Goal: Information Seeking & Learning: Learn about a topic

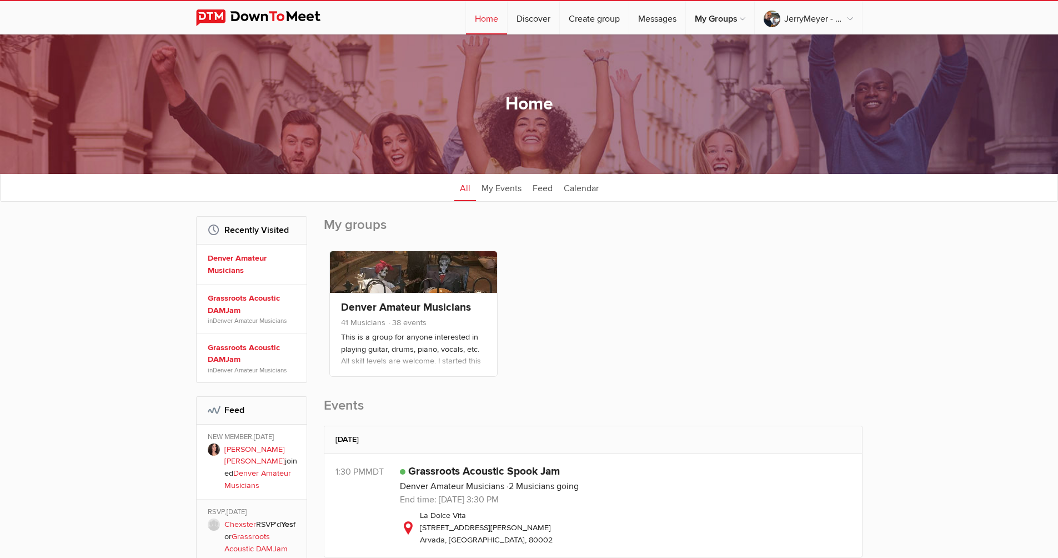
click at [429, 104] on h1 "Home" at bounding box center [529, 104] width 48 height 23
click at [429, 19] on link "Home" at bounding box center [486, 17] width 41 height 33
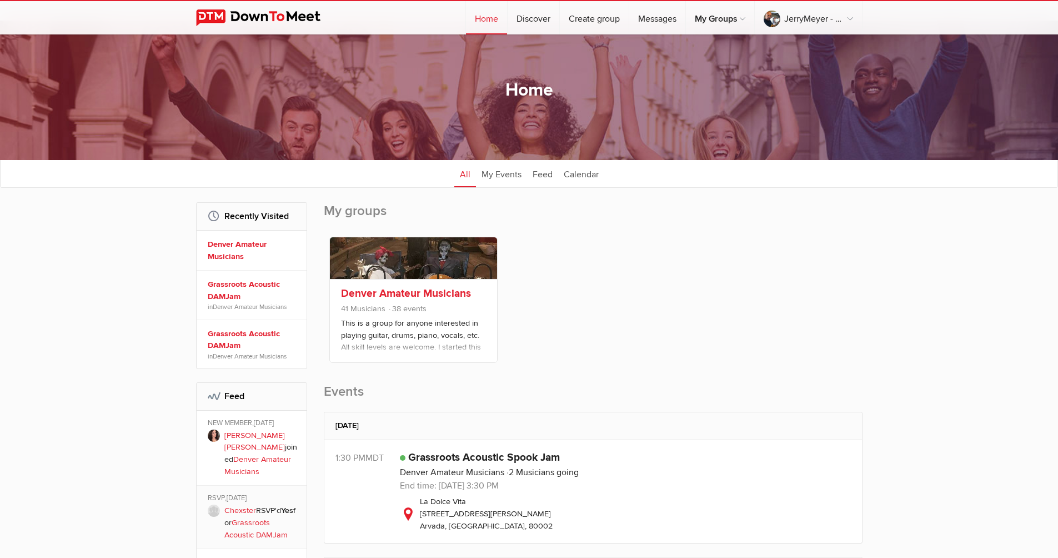
click at [429, 294] on link "Denver Amateur Musicians" at bounding box center [406, 293] width 130 height 13
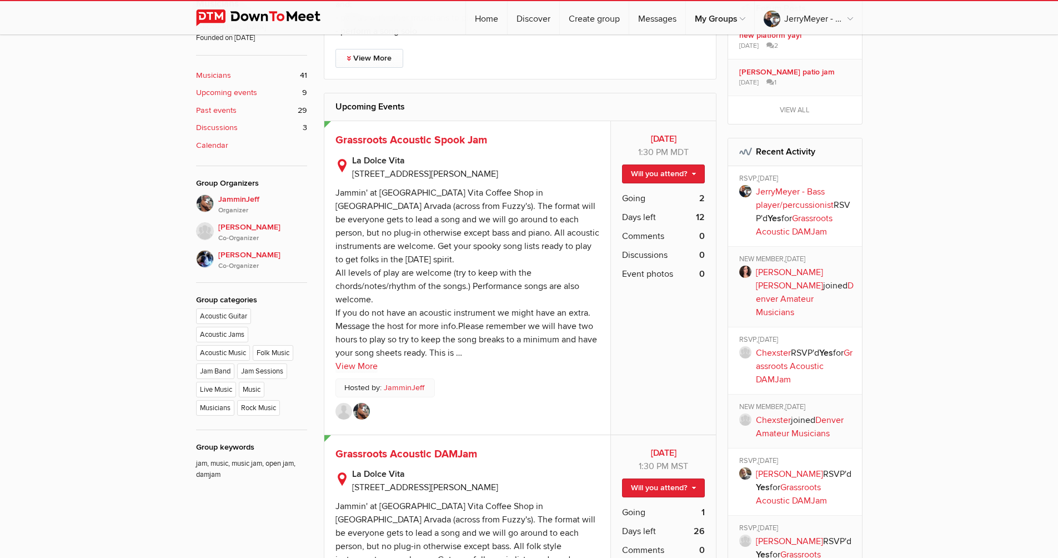
scroll to position [249, 0]
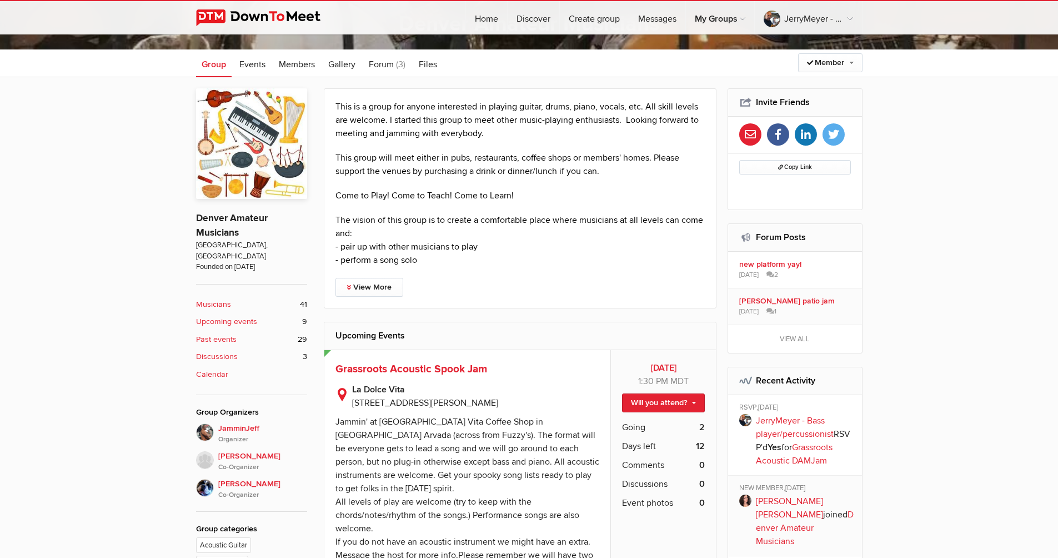
click at [223, 350] on b "Discussions" at bounding box center [217, 356] width 42 height 12
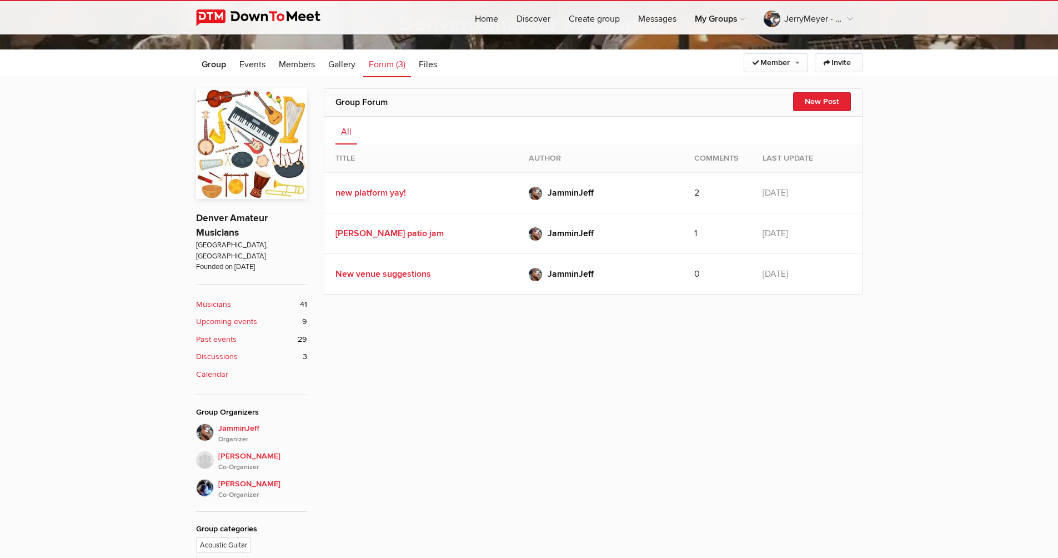
scroll to position [299, 0]
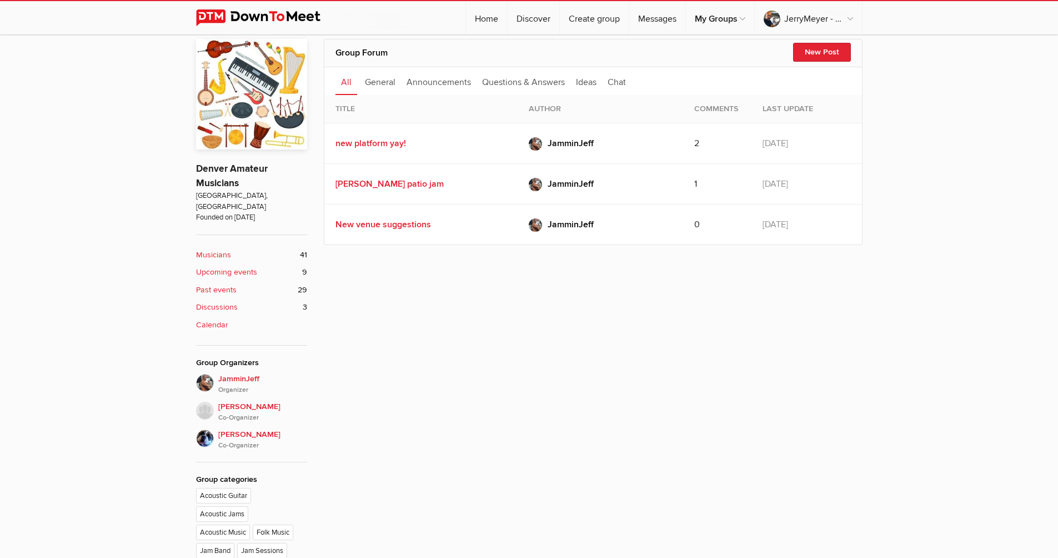
click at [144, 368] on div "Group Forum New Post All General Announcements Questions & Answers Ideas Chat N…" at bounding box center [529, 360] width 1058 height 665
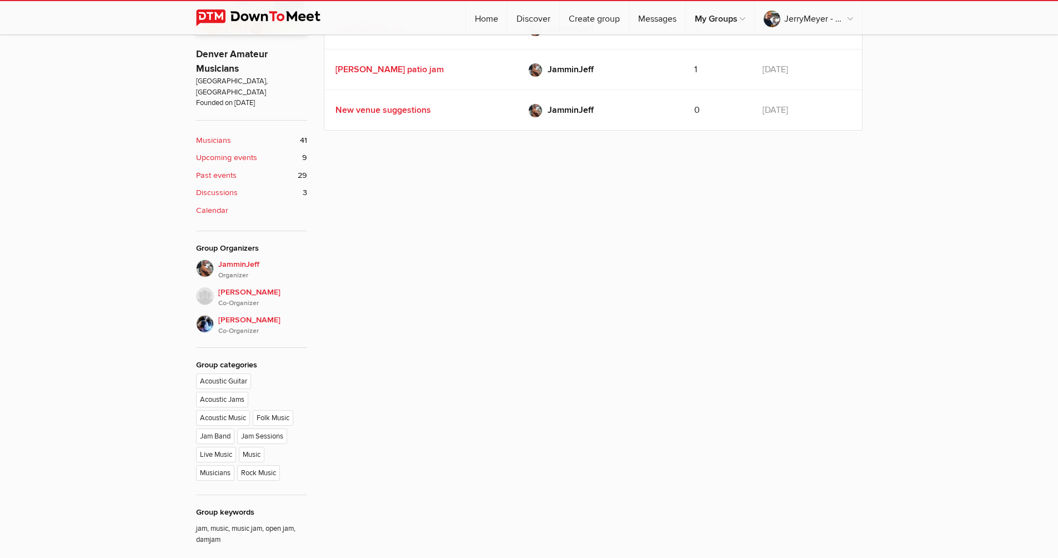
scroll to position [521, 0]
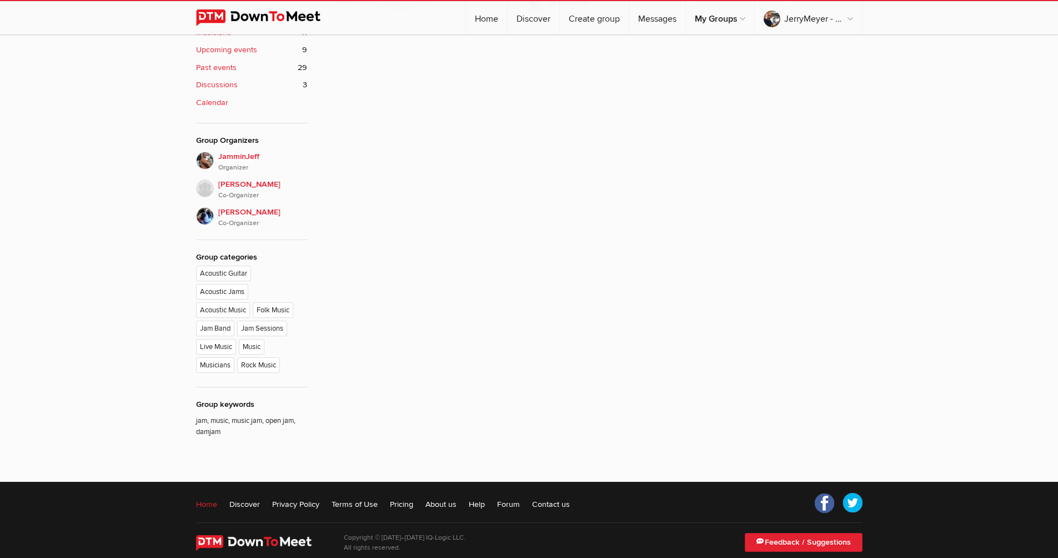
click at [210, 498] on link "Home" at bounding box center [206, 503] width 21 height 11
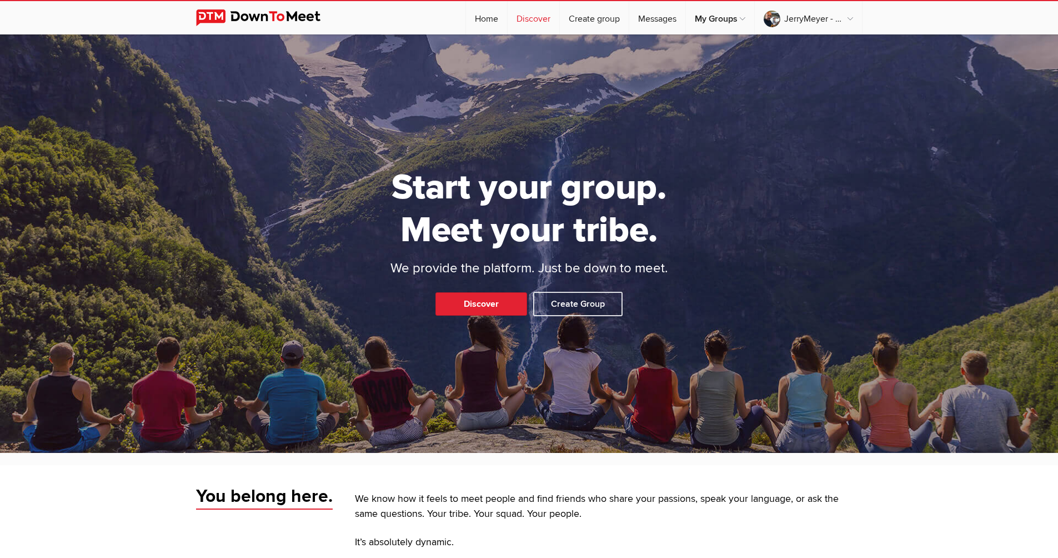
click at [429, 18] on link "Discover" at bounding box center [534, 17] width 52 height 33
select select "null"
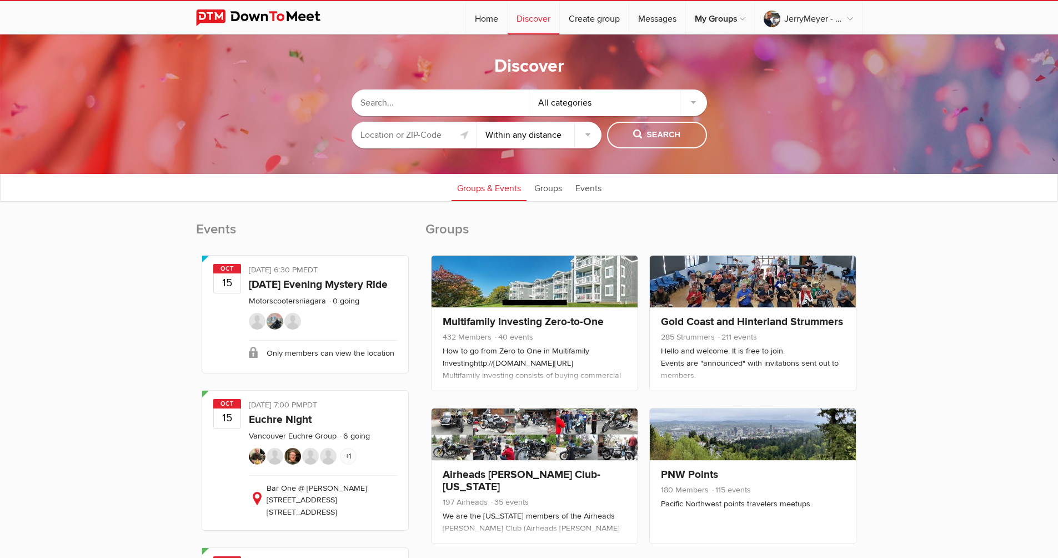
click at [407, 102] on input "text" at bounding box center [441, 102] width 178 height 27
type input "accoustic music"
click at [429, 134] on span "Search" at bounding box center [656, 135] width 47 height 12
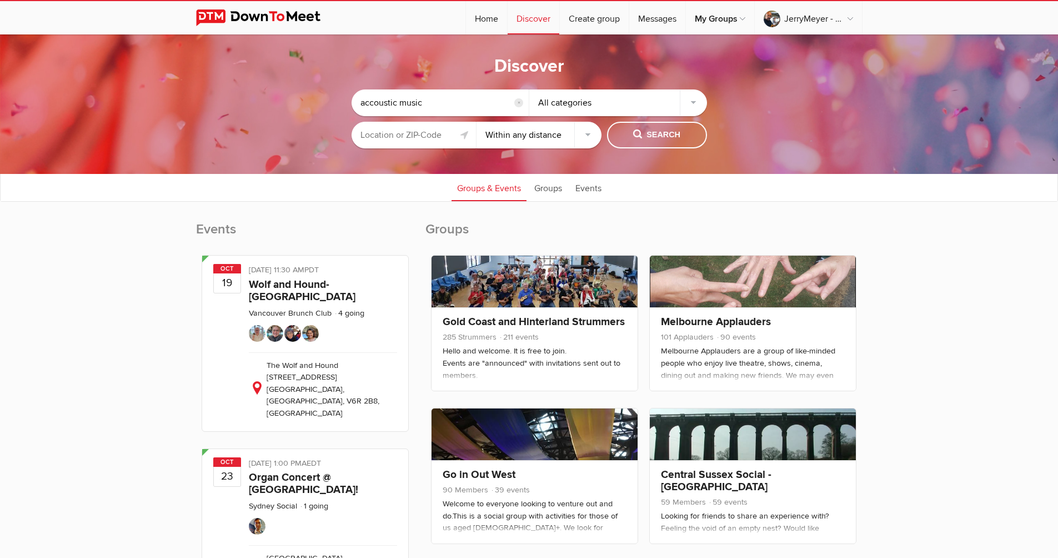
click at [413, 134] on input "text" at bounding box center [414, 135] width 125 height 27
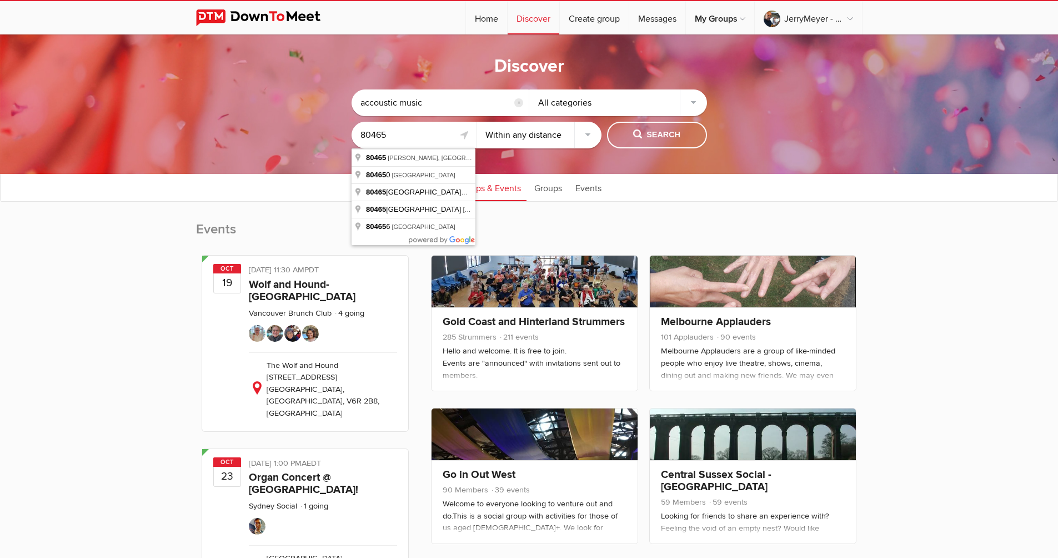
type input "80465"
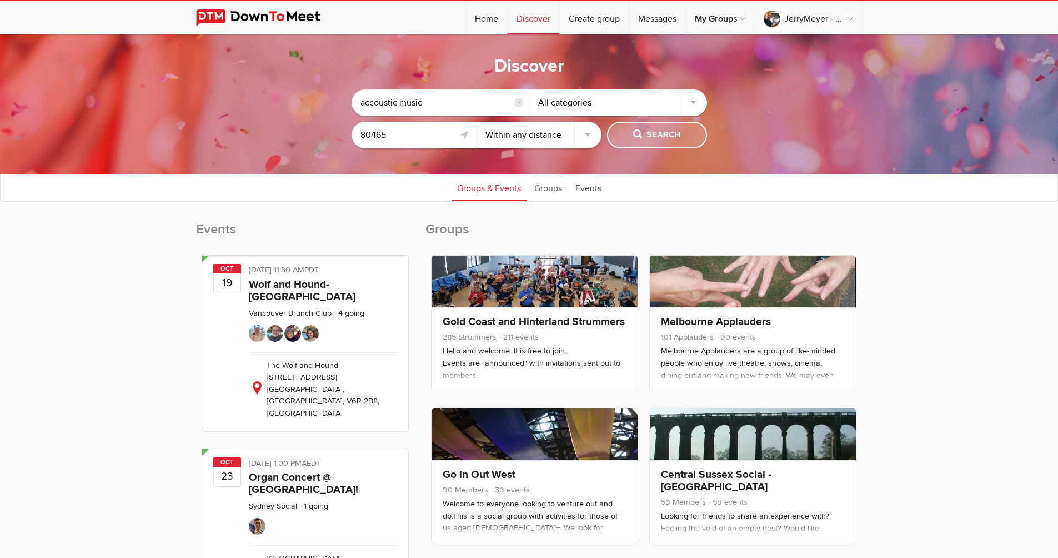
click at [429, 133] on span "Search" at bounding box center [656, 135] width 47 height 12
click at [429, 137] on span "Search" at bounding box center [656, 135] width 47 height 12
click at [429, 135] on span "Search" at bounding box center [656, 135] width 47 height 12
click at [429, 139] on span "Search" at bounding box center [656, 135] width 47 height 12
select select "25"
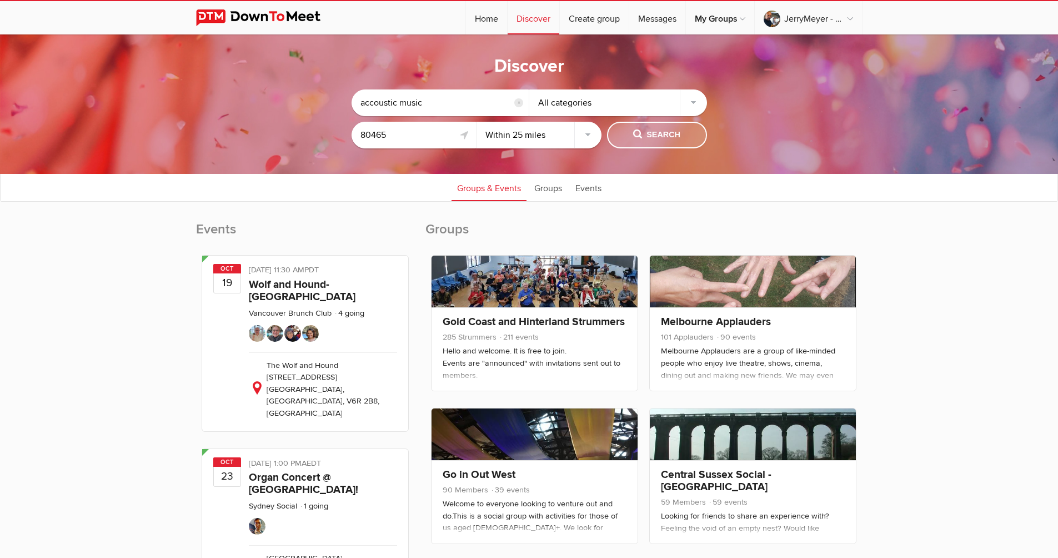
click at [429, 139] on span "Search" at bounding box center [656, 135] width 47 height 12
click at [429, 135] on span "Search" at bounding box center [656, 135] width 47 height 12
click at [429, 18] on link "Home" at bounding box center [486, 17] width 41 height 33
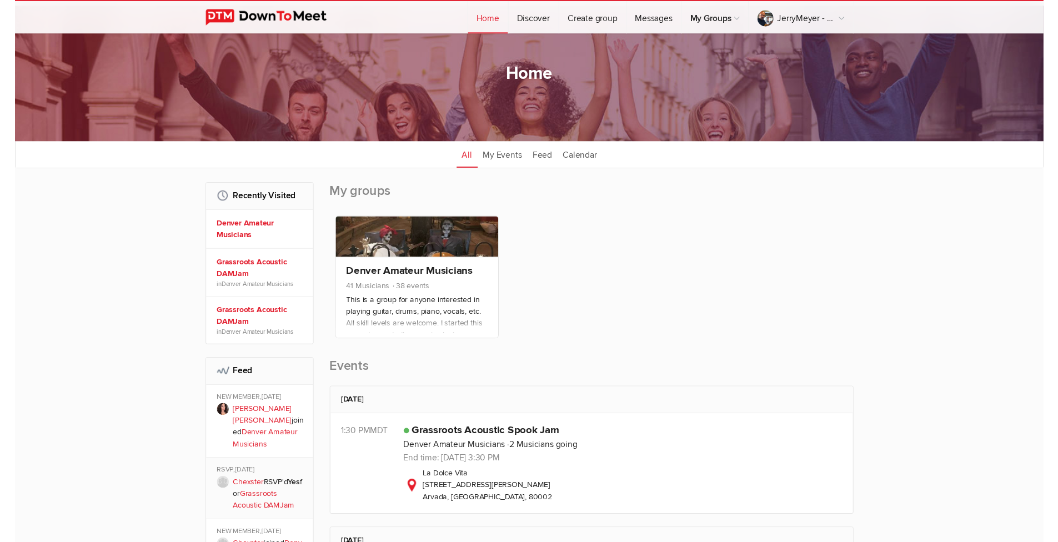
scroll to position [68, 0]
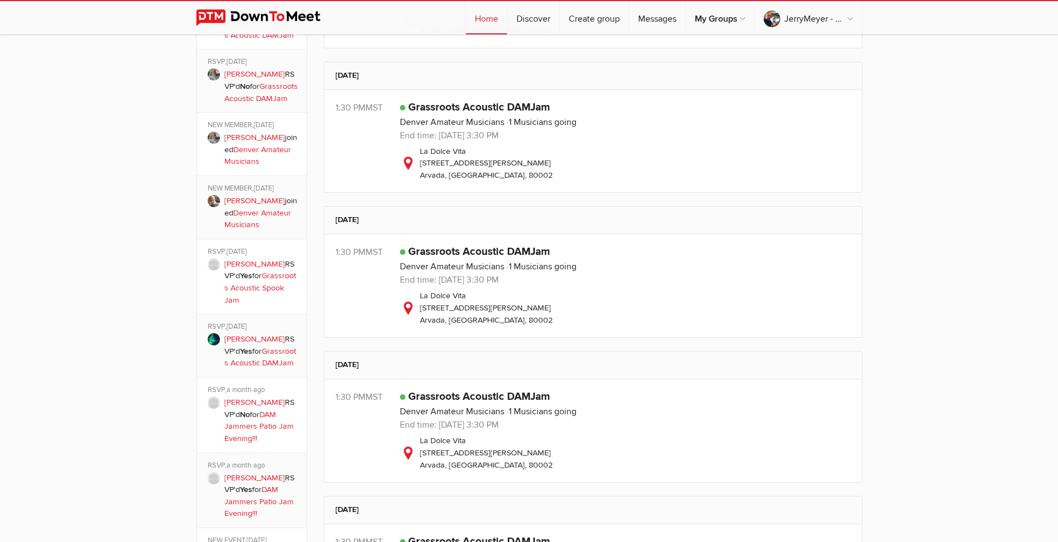
scroll to position [490, 0]
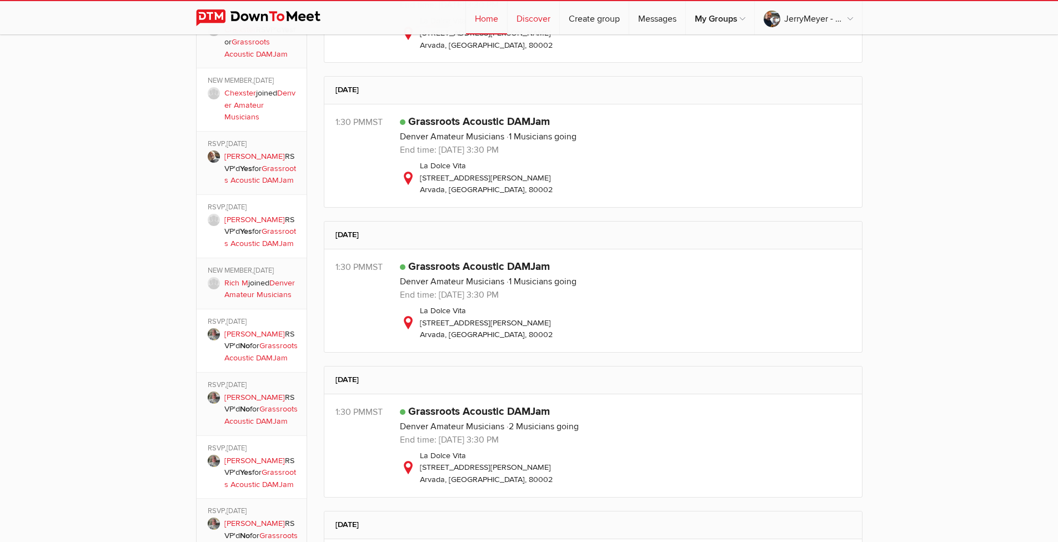
click at [429, 23] on link "Discover" at bounding box center [534, 17] width 52 height 33
select select "null"
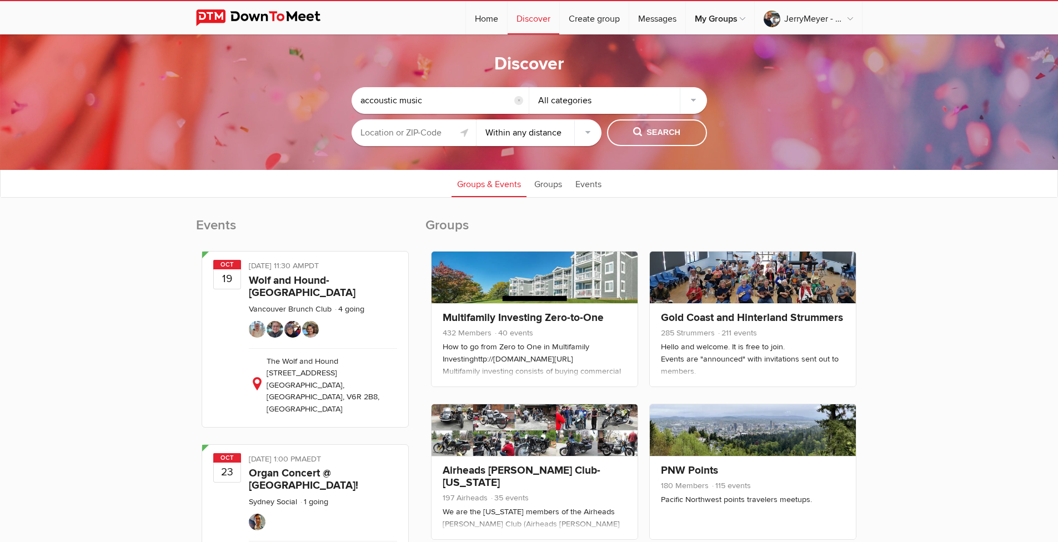
drag, startPoint x: 425, startPoint y: 102, endPoint x: 356, endPoint y: 98, distance: 68.9
click at [356, 98] on input "accoustic music" at bounding box center [441, 100] width 178 height 27
type input "band"
click at [429, 102] on div "All categories" at bounding box center [618, 100] width 178 height 27
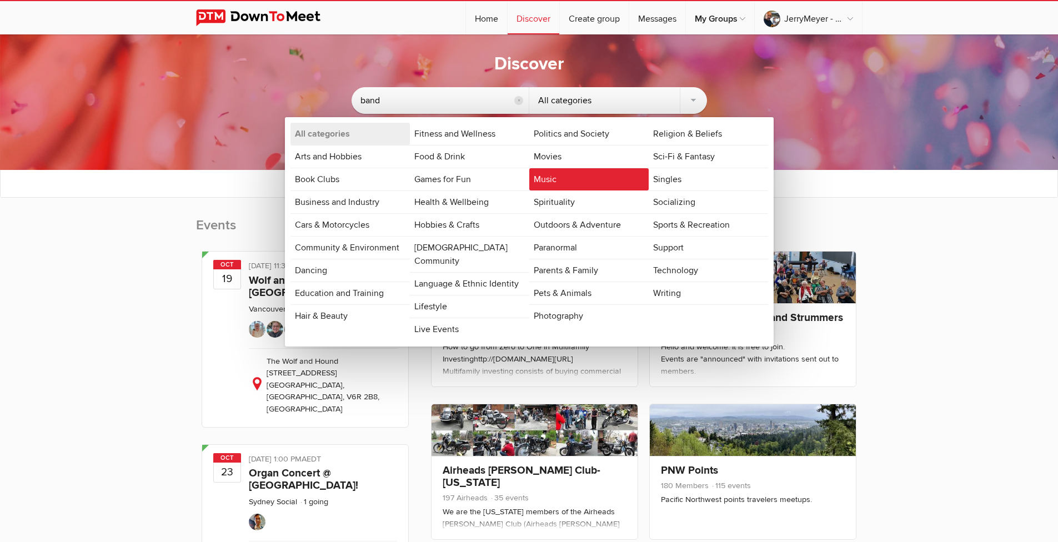
click at [429, 180] on link "Music" at bounding box center [588, 179] width 119 height 22
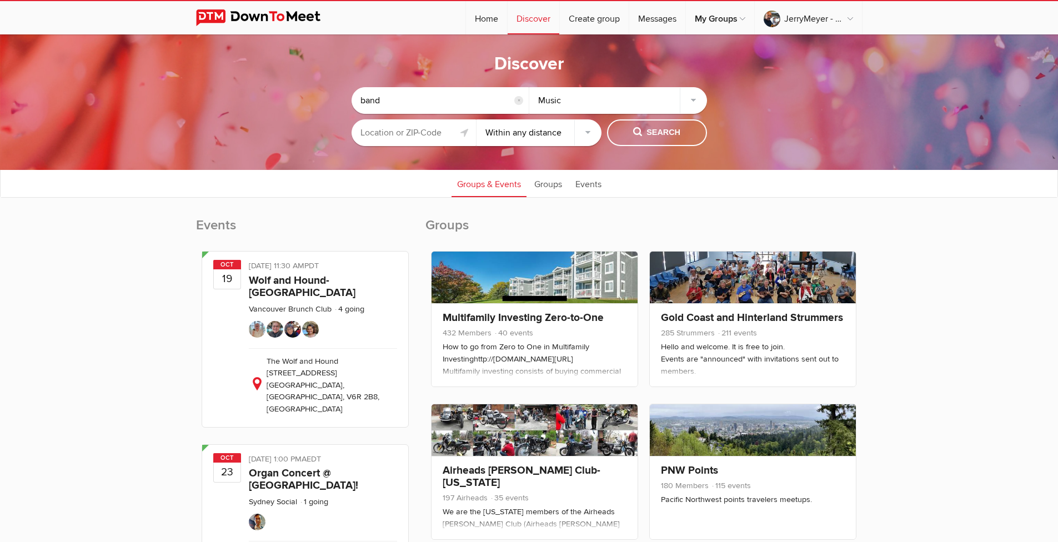
click at [415, 133] on input "text" at bounding box center [414, 132] width 125 height 27
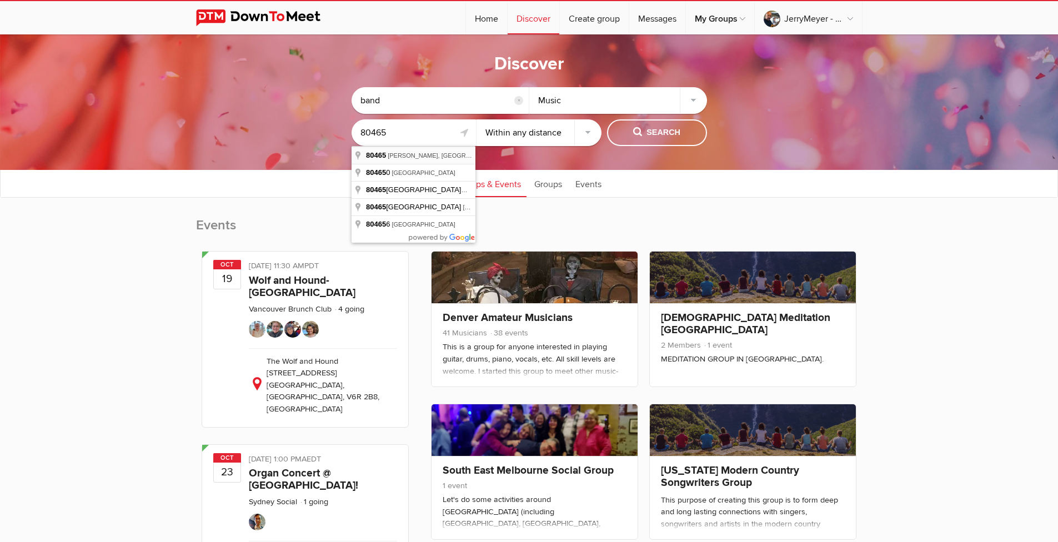
type input "[PERSON_NAME], CO 80465, [GEOGRAPHIC_DATA]"
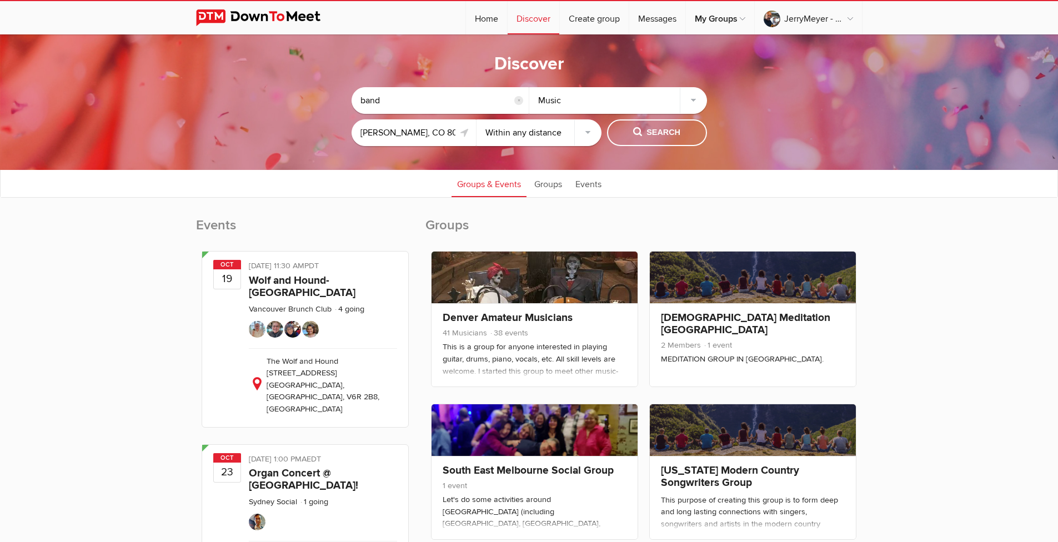
select select "25"
click at [429, 137] on span "Search" at bounding box center [656, 133] width 47 height 12
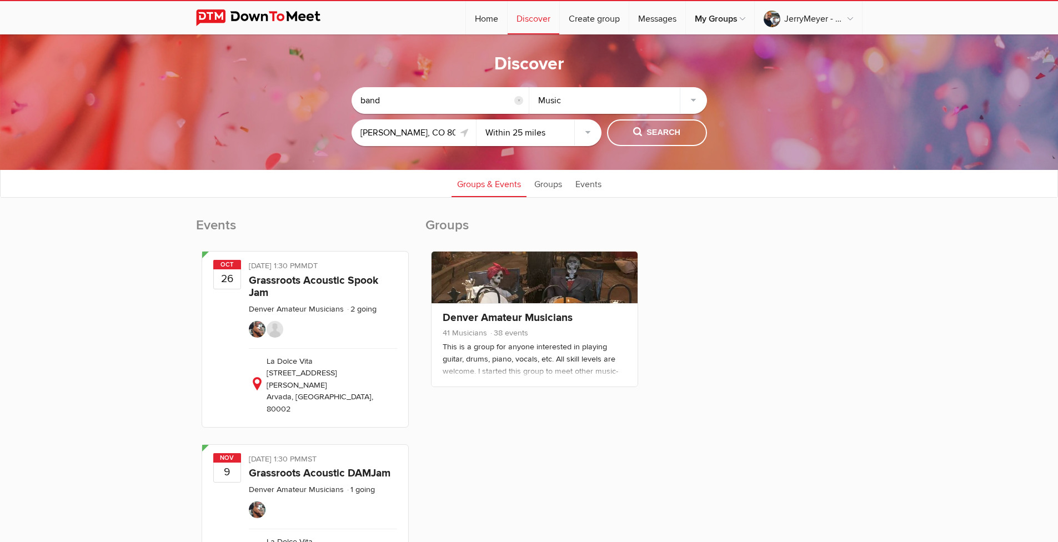
click at [429, 345] on div "Denver Amateur Musicians 41 Musicians 38 events - pair up with other musicians …" at bounding box center [643, 321] width 437 height 153
click at [429, 22] on link "Home" at bounding box center [486, 17] width 41 height 33
